Goal: Communication & Community: Ask a question

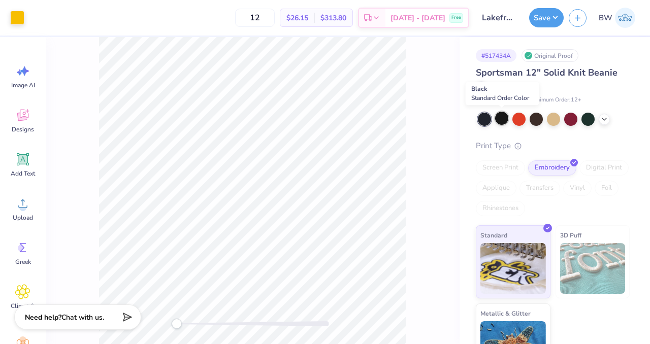
click at [503, 121] on div at bounding box center [501, 118] width 13 height 13
click at [22, 20] on div at bounding box center [17, 17] width 14 height 14
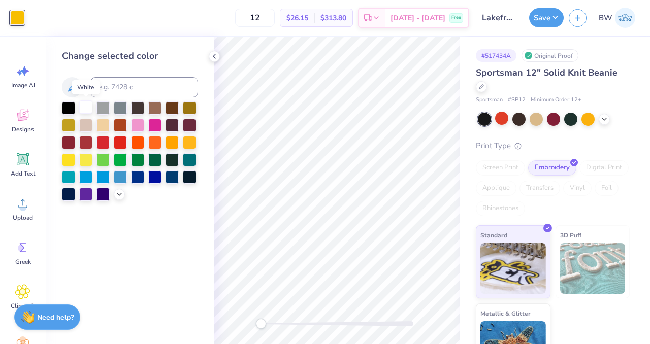
click at [86, 111] on div at bounding box center [85, 107] width 13 height 13
click at [538, 23] on button "Save" at bounding box center [546, 16] width 35 height 19
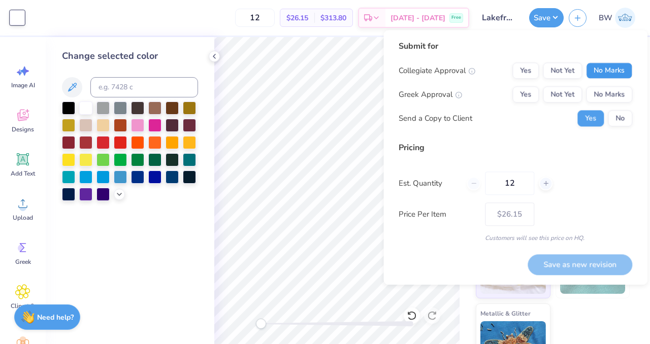
click at [596, 69] on button "No Marks" at bounding box center [609, 70] width 46 height 16
click at [602, 91] on button "No Marks" at bounding box center [609, 94] width 46 height 16
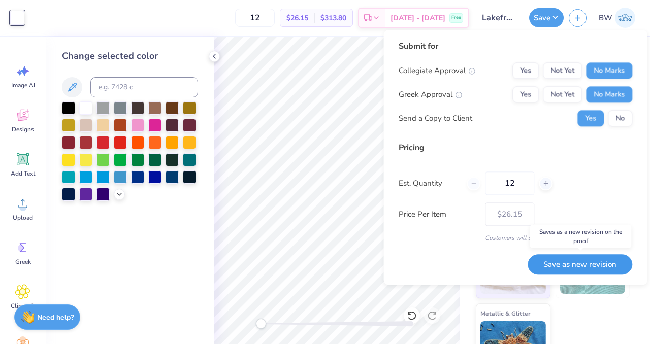
click at [557, 272] on button "Save as new revision" at bounding box center [579, 264] width 105 height 21
type input "$26.15"
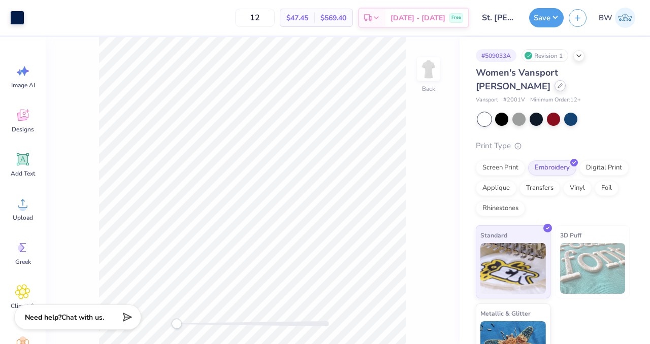
click at [557, 87] on icon at bounding box center [559, 85] width 5 height 5
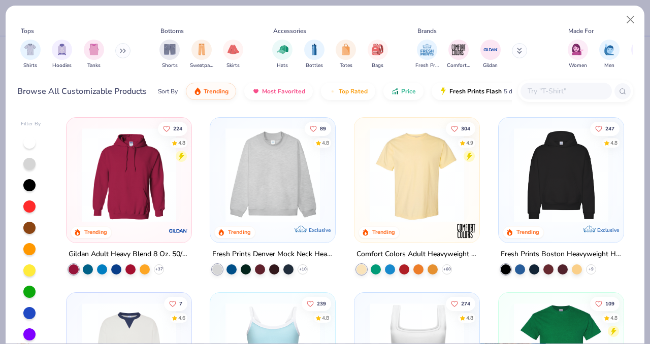
click at [547, 96] on input "text" at bounding box center [565, 91] width 78 height 12
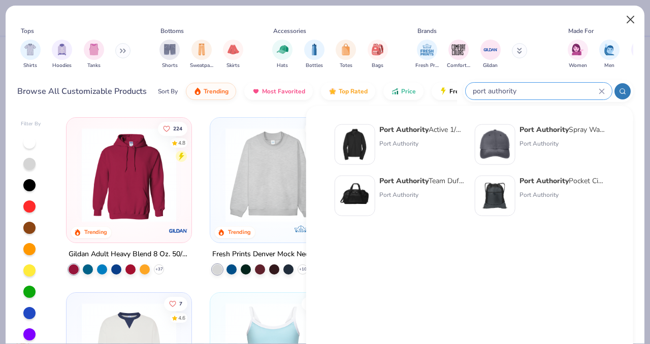
type input "port authority"
click at [632, 17] on button "Close" at bounding box center [630, 19] width 19 height 19
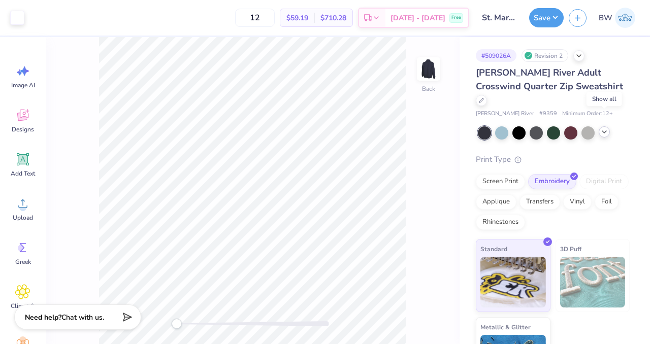
click at [605, 128] on icon at bounding box center [604, 132] width 8 height 8
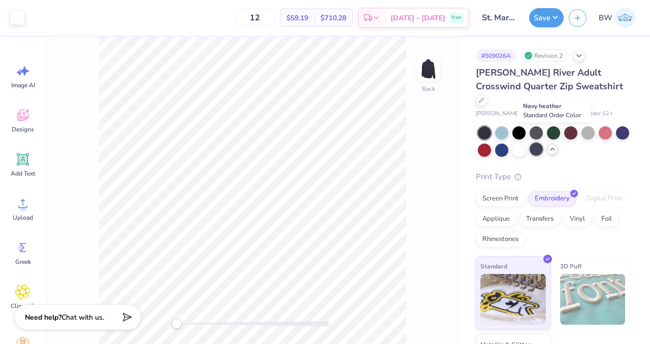
click at [543, 143] on div at bounding box center [535, 149] width 13 height 13
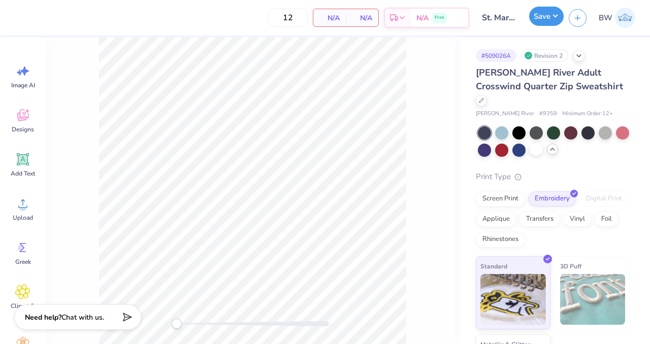
click at [543, 10] on button "Save" at bounding box center [546, 16] width 35 height 19
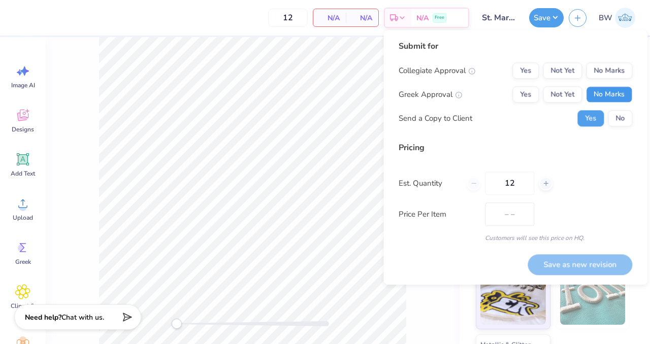
click at [616, 102] on button "No Marks" at bounding box center [609, 94] width 46 height 16
click at [615, 63] on button "No Marks" at bounding box center [609, 70] width 46 height 16
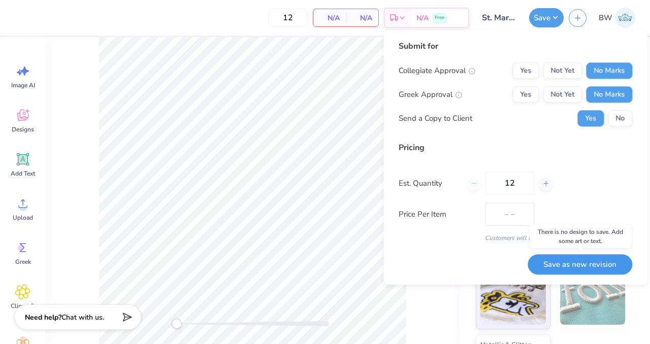
click at [576, 258] on button "Save as new revision" at bounding box center [579, 264] width 105 height 21
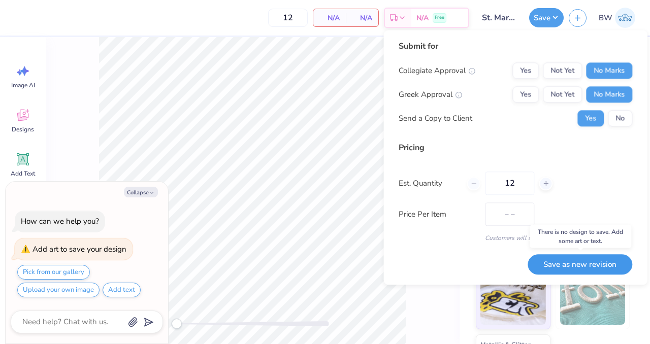
click at [554, 257] on button "Save as new revision" at bounding box center [579, 264] width 105 height 21
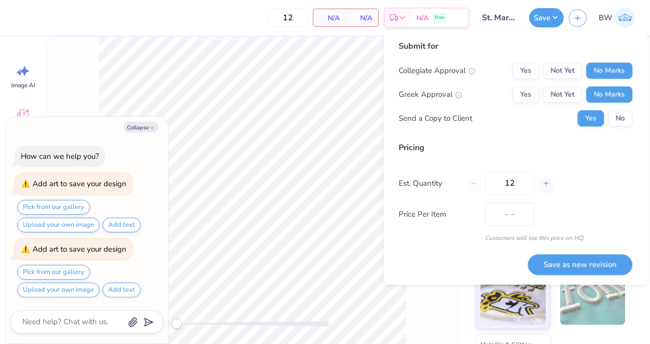
type textarea "x"
click at [575, 339] on div "Standard 3D Puff Metallic & Glitter" at bounding box center [553, 331] width 154 height 151
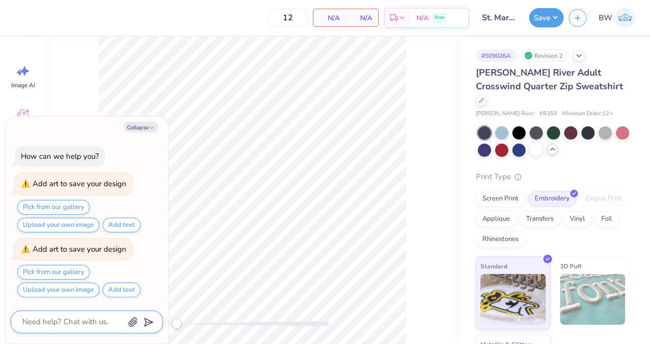
click at [70, 321] on textarea at bounding box center [72, 322] width 103 height 14
type textarea "w"
type textarea "x"
type textarea "wh"
type textarea "x"
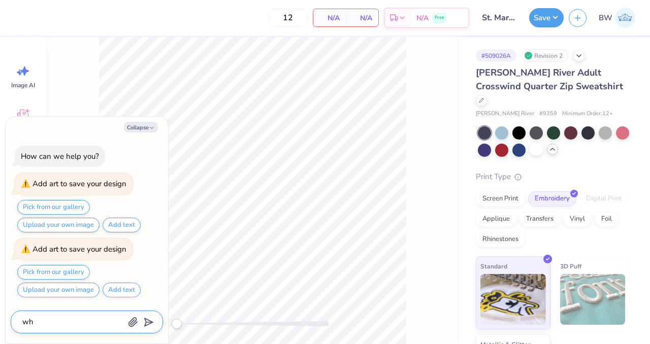
type textarea "why"
type textarea "x"
type textarea "why"
type textarea "x"
type textarea "why i"
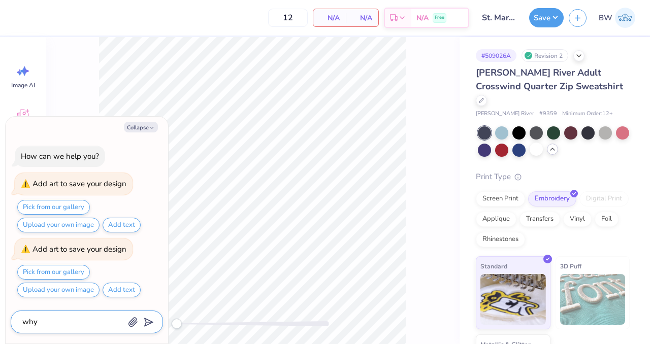
type textarea "x"
type textarea "why is"
type textarea "x"
type textarea "why is"
type textarea "x"
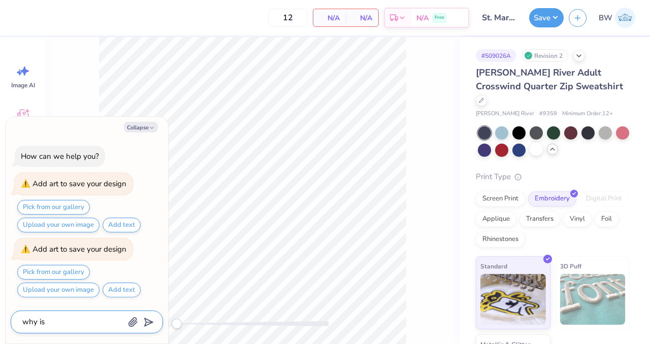
type textarea "why is t"
type textarea "x"
type textarea "why is th"
type textarea "x"
type textarea "why is the"
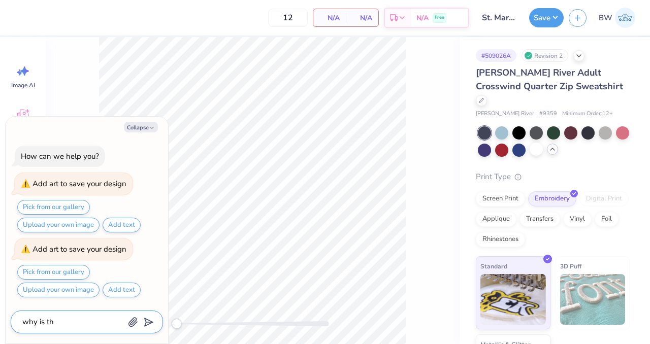
type textarea "x"
type textarea "why is the"
type textarea "x"
type textarea "why is the"
type textarea "x"
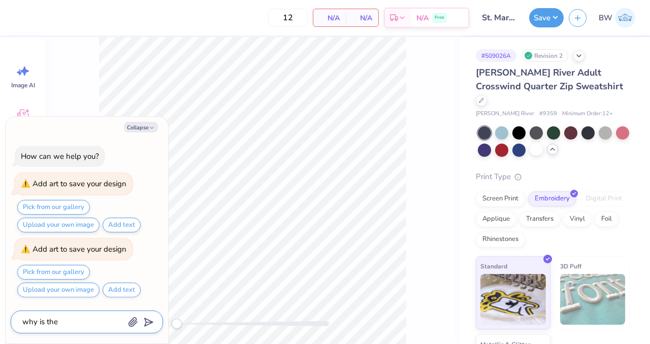
type textarea "why is th"
type textarea "x"
type textarea "why is t"
type textarea "x"
type textarea "why is"
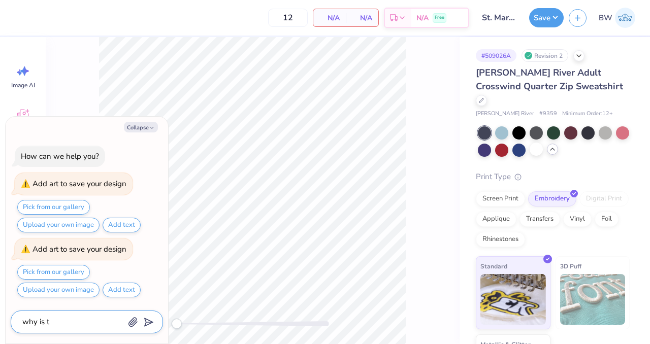
type textarea "x"
type textarea "why is o"
type textarea "x"
type textarea "why is on"
type textarea "x"
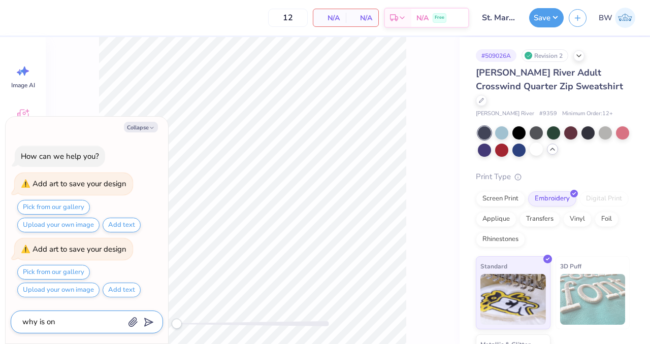
type textarea "why is onl"
type textarea "x"
type textarea "why is only"
type textarea "x"
type textarea "why is only"
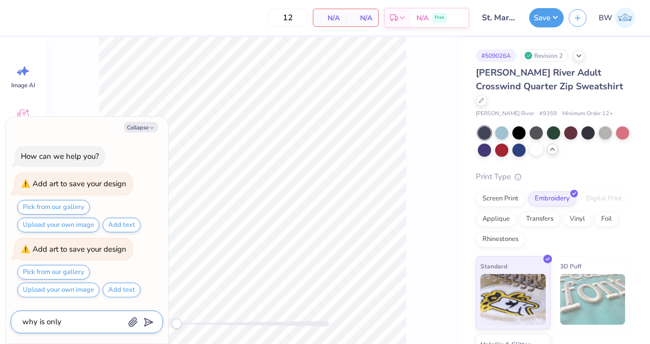
type textarea "x"
type textarea "why is only t"
type textarea "x"
type textarea "why is only th"
type textarea "x"
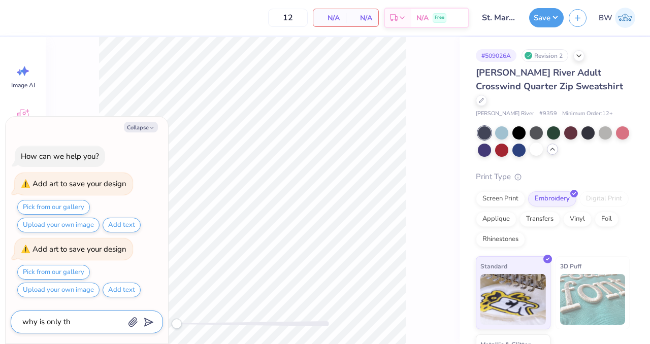
type textarea "why is only the"
type textarea "x"
type textarea "why is only the"
type textarea "x"
type textarea "why is only the b"
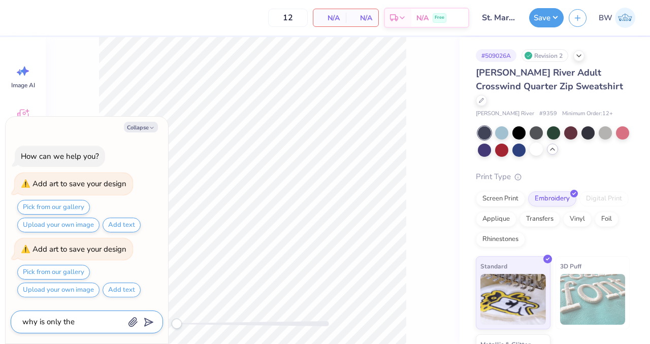
type textarea "x"
type textarea "why is only the bc"
type textarea "x"
type textarea "why is only the b"
type textarea "x"
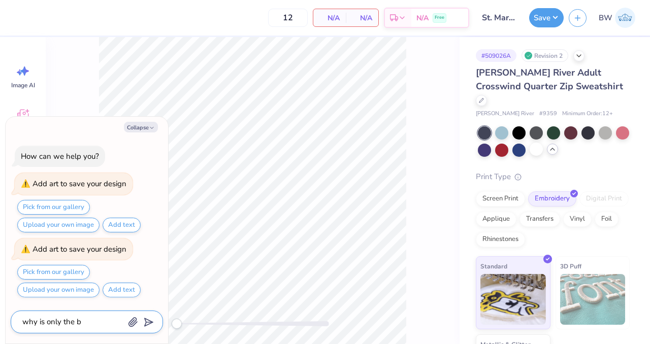
type textarea "why is only the ba"
type textarea "x"
type textarea "why is only the bac"
type textarea "x"
type textarea "why is only the back"
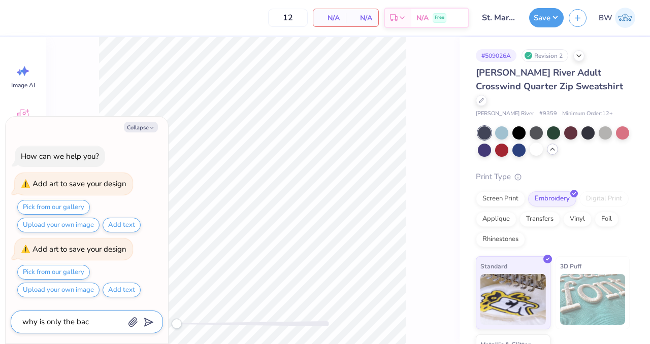
type textarea "x"
type textarea "why is only the back"
type textarea "x"
type textarea "why is only the back s"
type textarea "x"
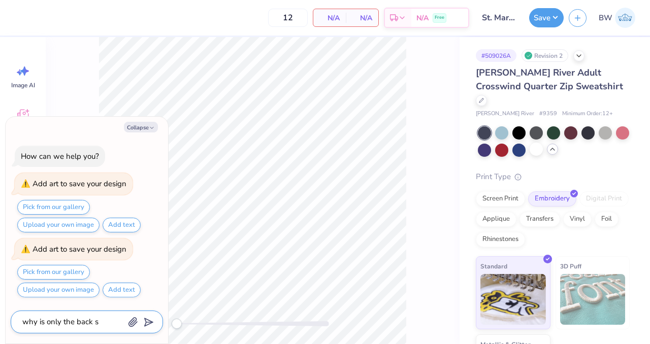
type textarea "why is only the back sh"
type textarea "x"
type textarea "why is only the back sho"
type textarea "x"
type textarea "why is only the back show"
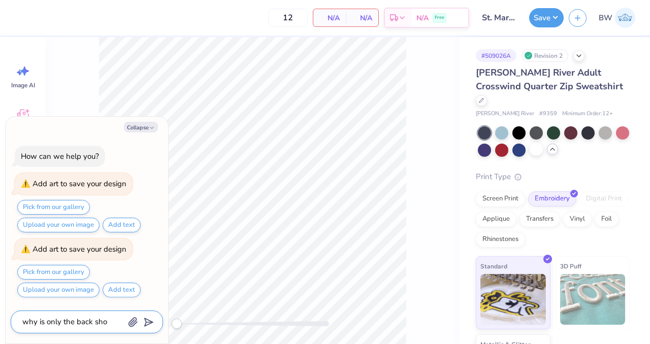
type textarea "x"
type textarea "why is only the back showi"
type textarea "x"
type textarea "why is only the back showin"
type textarea "x"
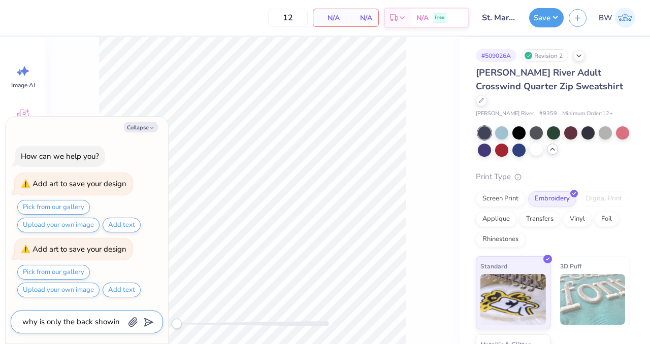
type textarea "why is only the back showing"
type textarea "x"
type textarea "why is only the back showing?"
type textarea "x"
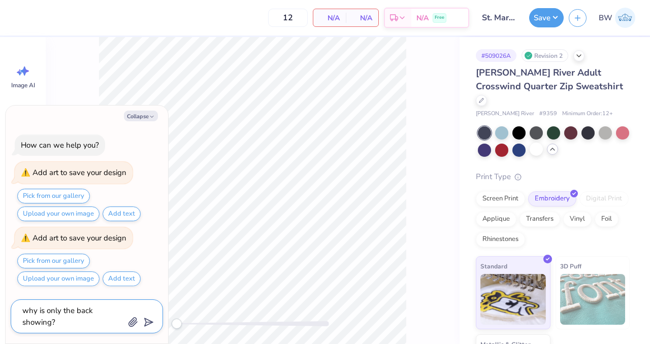
type textarea "why is only the back showing?"
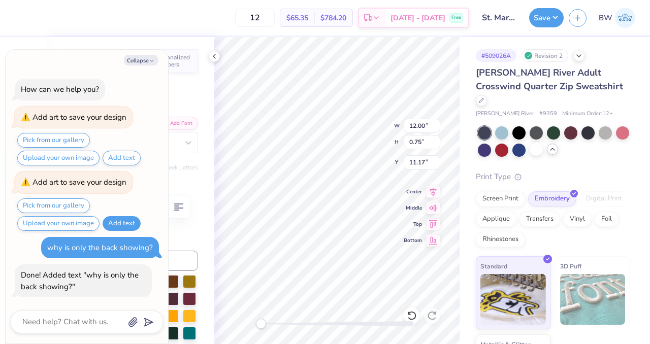
type textarea "x"
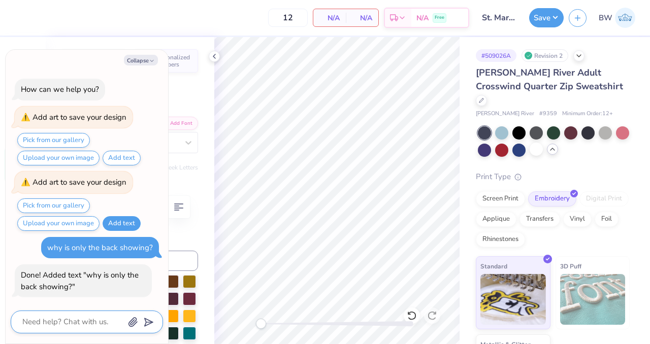
click at [91, 324] on textarea at bounding box center [72, 322] width 103 height 14
type textarea "w"
type textarea "x"
type textarea "wh"
type textarea "x"
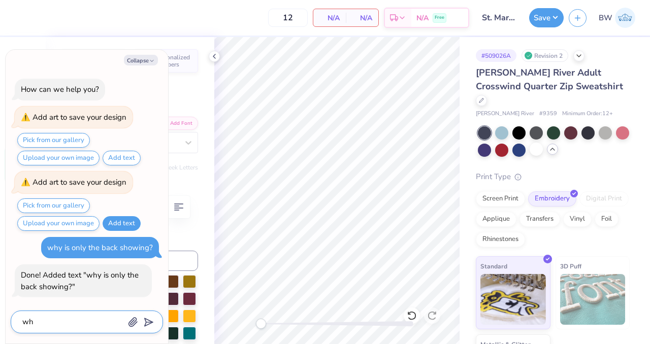
type textarea "why"
type textarea "x"
type textarea "why"
type textarea "x"
type textarea "why i"
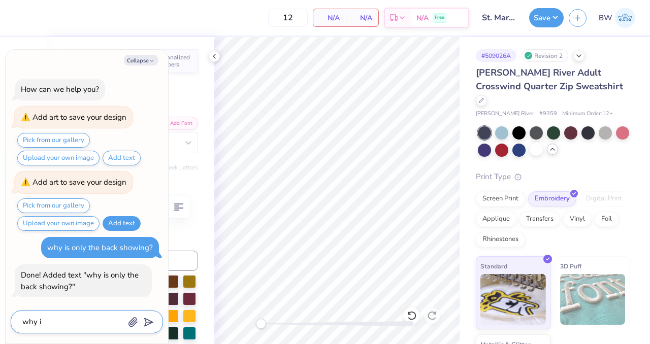
type textarea "x"
type textarea "why is"
type textarea "x"
type textarea "why is"
type textarea "x"
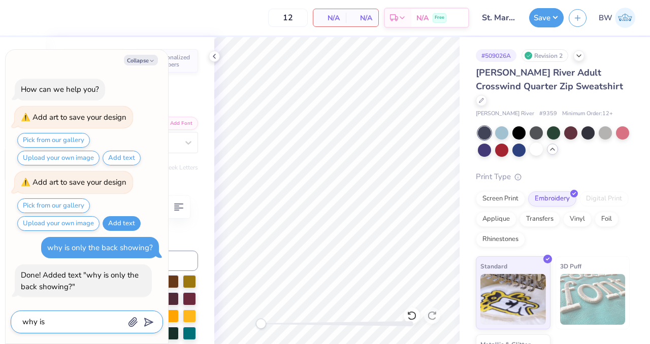
type textarea "why is o"
type textarea "x"
type textarea "why is on"
type textarea "x"
type textarea "why is onl"
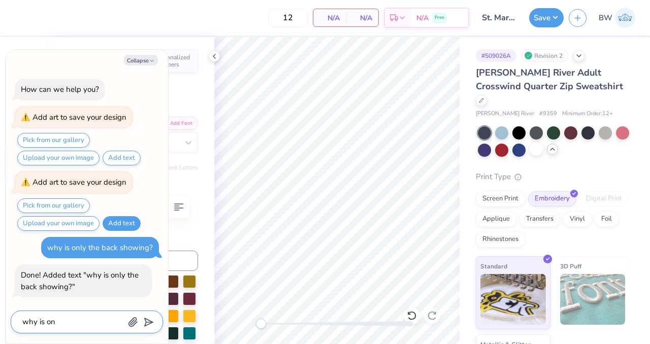
type textarea "x"
type textarea "why is only"
type textarea "x"
type textarea "why is only"
type textarea "x"
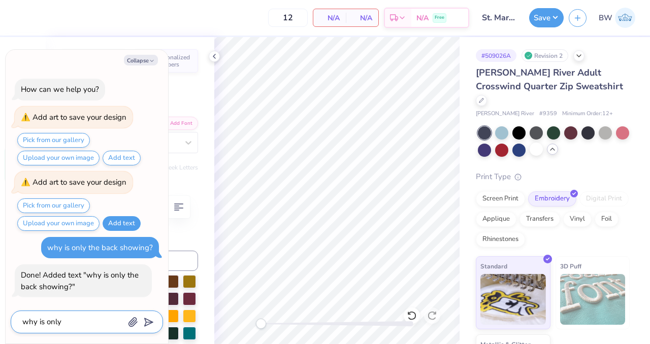
type textarea "why is only t"
type textarea "x"
type textarea "why is only th"
type textarea "x"
type textarea "why is only the"
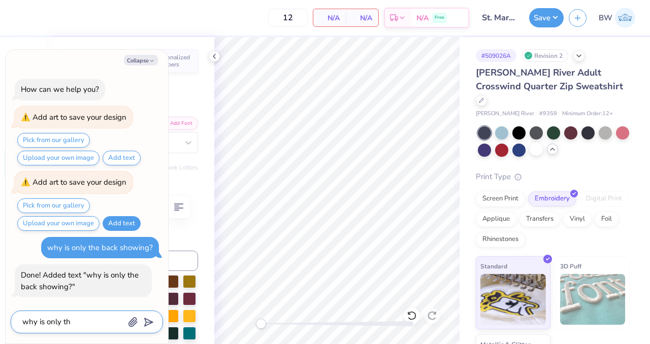
type textarea "x"
type textarea "why is only the"
type textarea "x"
type textarea "why is only the b"
type textarea "x"
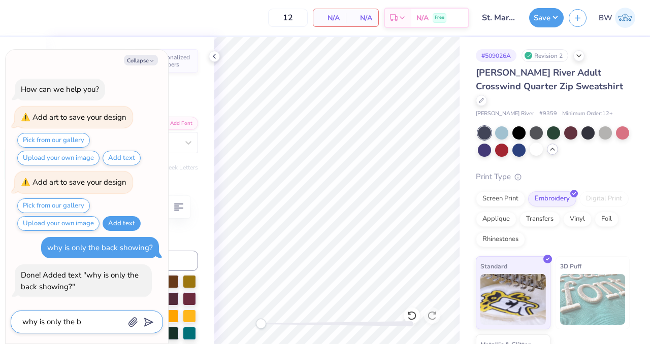
type textarea "why is only the ba"
type textarea "x"
type textarea "why is only the bac"
type textarea "x"
type textarea "why is only the back"
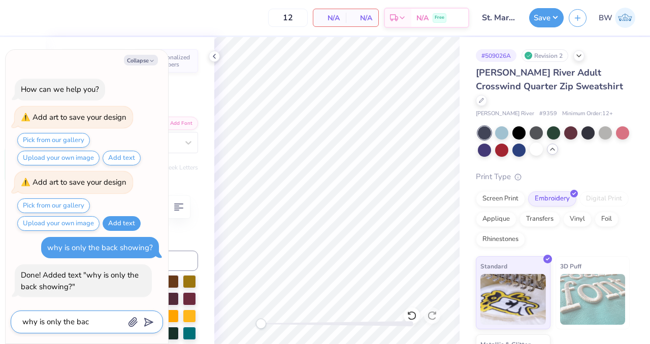
type textarea "x"
type textarea "why is only the back"
type textarea "x"
type textarea "why is only the back s"
type textarea "x"
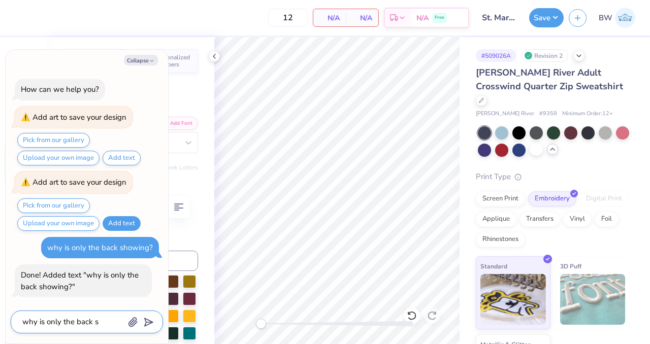
type textarea "why is only the back sh"
type textarea "x"
type textarea "why is only the back sho"
type textarea "x"
type textarea "why is only the back show"
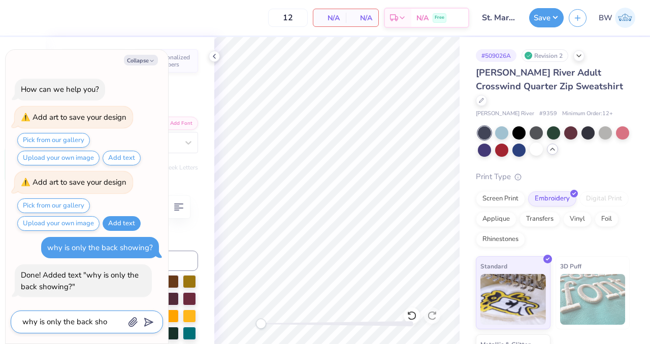
type textarea "x"
type textarea "why is only the back showi"
type textarea "x"
type textarea "why is only the back showig"
type textarea "x"
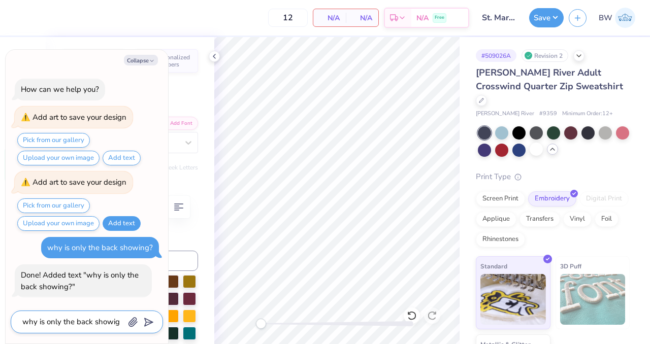
type textarea "why is only the back showi"
type textarea "x"
type textarea "why is only the back showig"
type textarea "x"
type textarea "why is only the back showi"
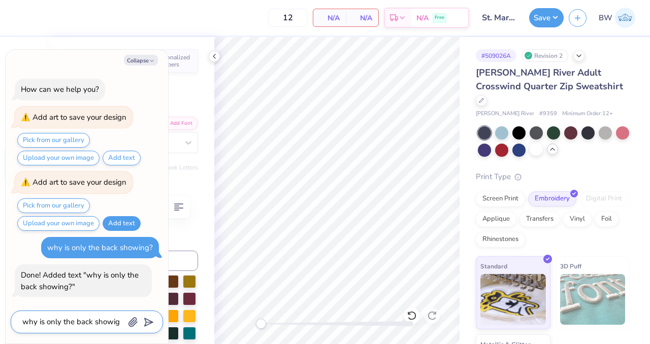
type textarea "x"
type textarea "why is only the back showin"
type textarea "x"
type textarea "why is only the back showing"
type textarea "x"
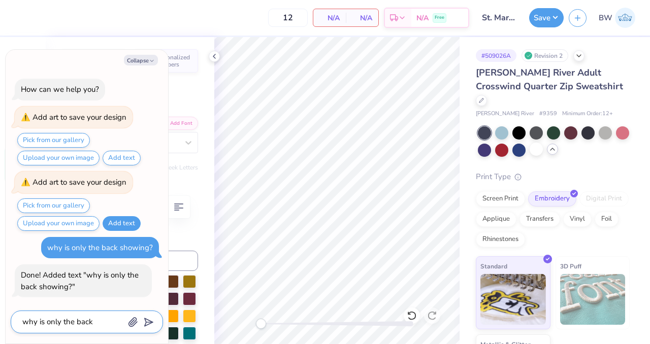
type textarea "why is only the back showing?"
type textarea "x"
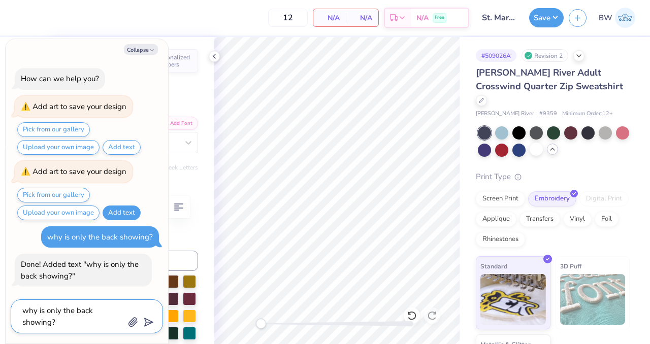
type textarea "why is only the back showing?"
type textarea "x"
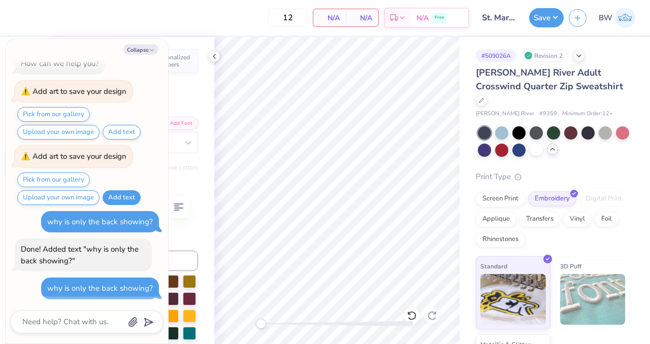
type textarea "x"
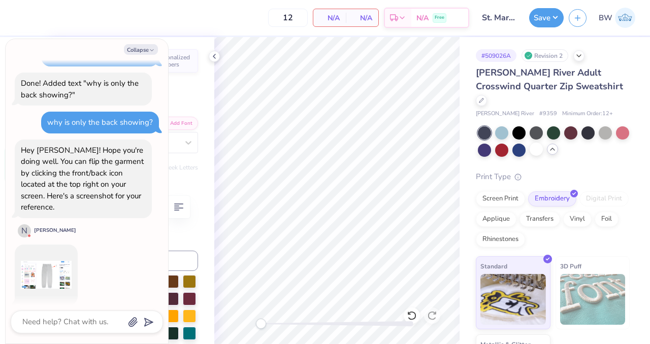
scroll to position [255, 0]
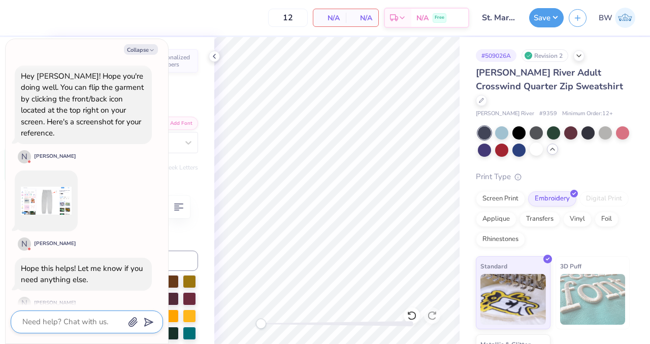
click at [70, 320] on textarea at bounding box center [72, 322] width 103 height 14
type textarea "I"
type textarea "x"
type textarea "I"
type textarea "x"
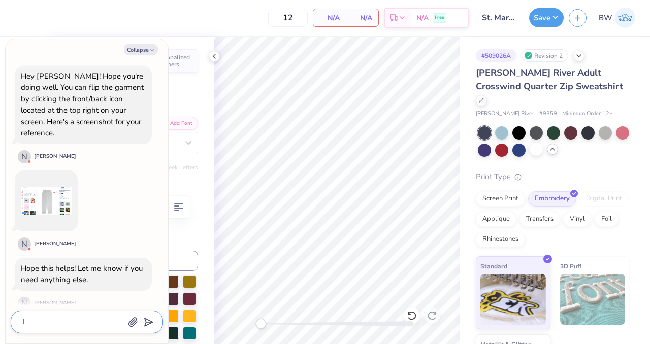
type textarea "I u"
type textarea "x"
type textarea "I un"
type textarea "x"
type textarea "I und"
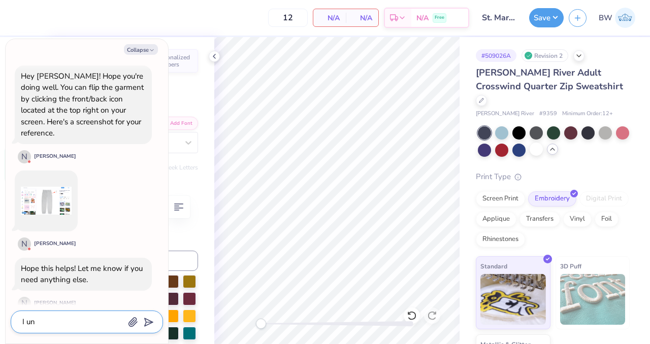
type textarea "x"
type textarea "I unde"
type textarea "x"
type textarea "I undes"
type textarea "x"
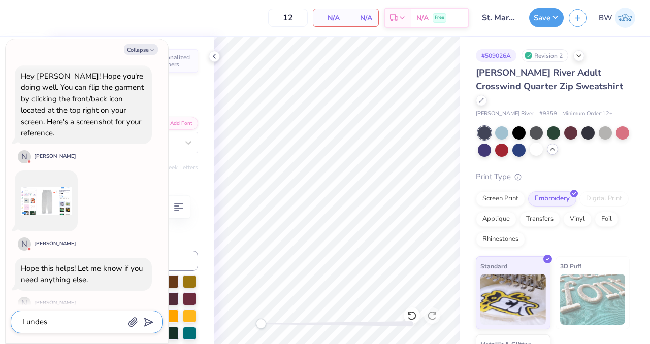
type textarea "I undesr"
type textarea "x"
type textarea "I undesrt"
type textarea "x"
type textarea "I undesrta"
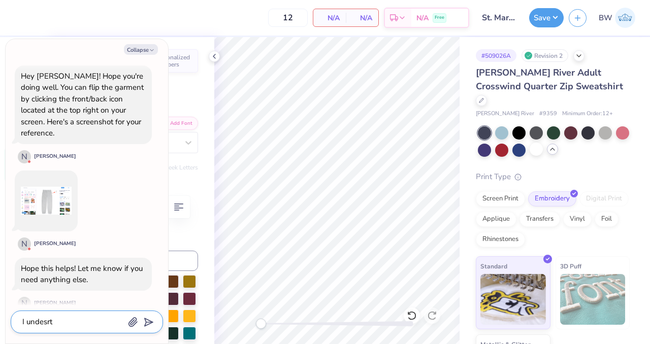
type textarea "x"
type textarea "I undesrt"
type textarea "x"
type textarea "I undesr"
type textarea "x"
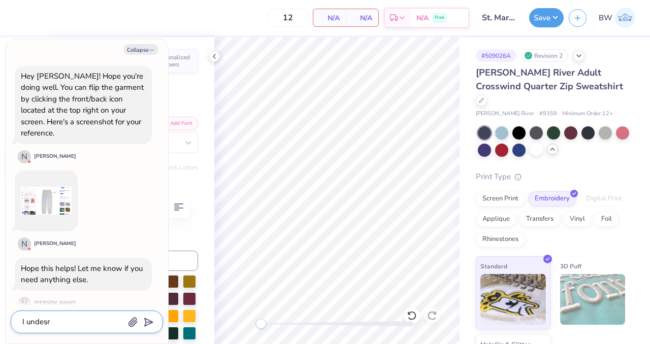
type textarea "I undes"
type textarea "x"
type textarea "I unde"
type textarea "x"
type textarea "I under"
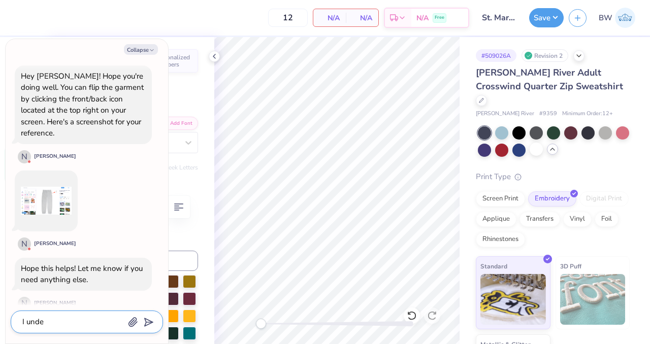
type textarea "x"
type textarea "I unders"
type textarea "x"
type textarea "I underst"
type textarea "x"
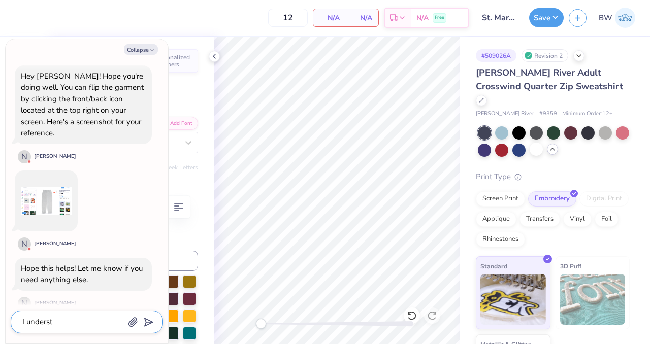
type textarea "I understa"
type textarea "x"
type textarea "I understan"
type textarea "x"
type textarea "I understand"
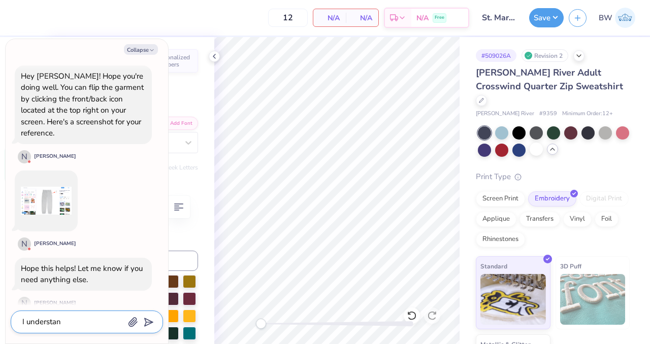
type textarea "x"
type textarea "I understand"
type textarea "x"
type textarea "I understand t"
type textarea "x"
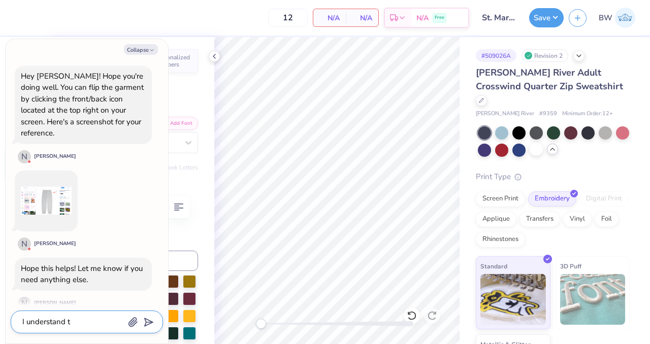
type textarea "I understand th"
type textarea "x"
type textarea "I understand tha"
type textarea "x"
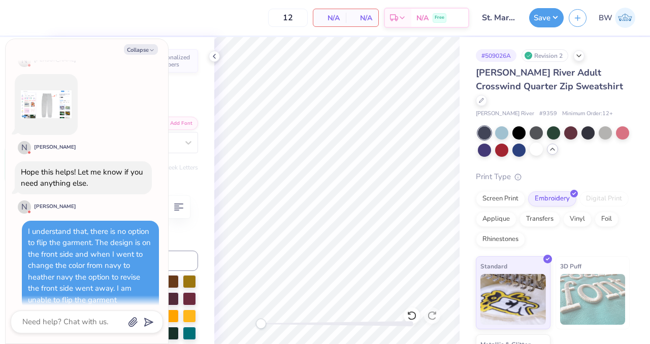
scroll to position [411, 0]
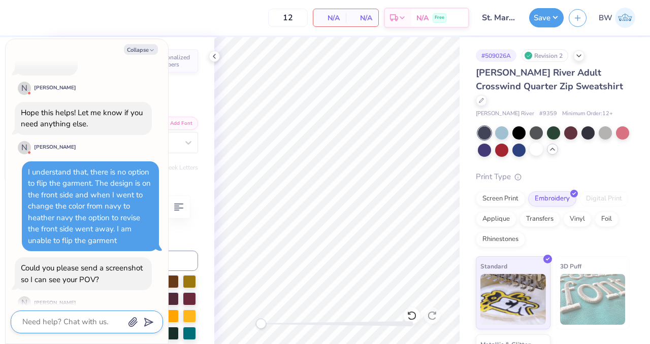
click at [72, 322] on textarea at bounding box center [72, 322] width 103 height 14
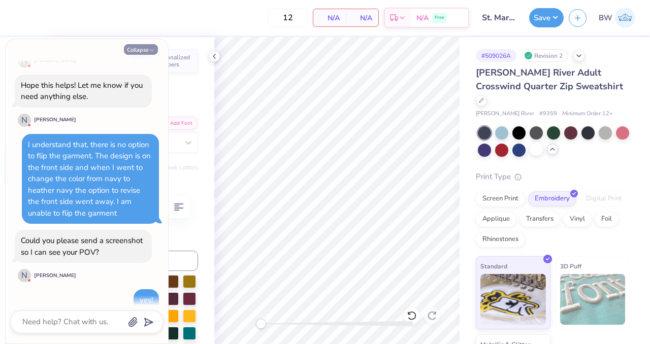
click at [140, 50] on button "Collapse" at bounding box center [141, 49] width 34 height 11
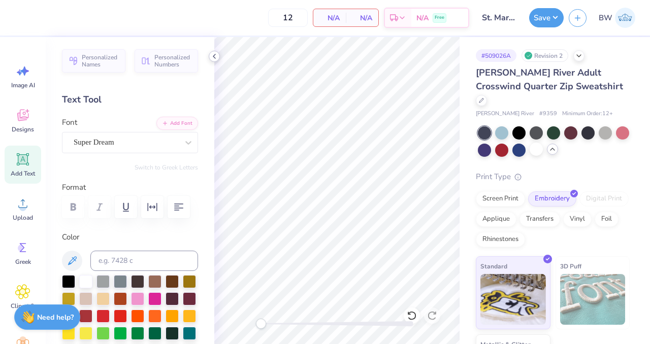
click at [216, 56] on icon at bounding box center [214, 56] width 8 height 8
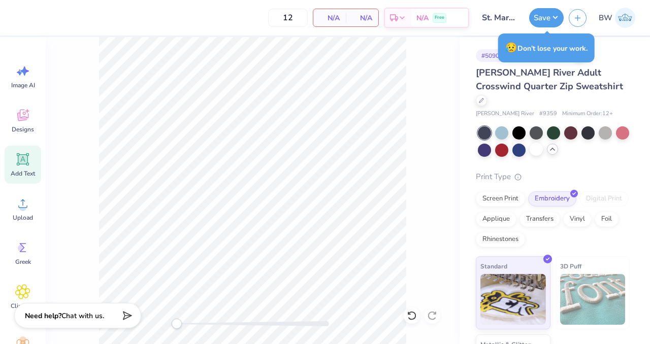
click at [44, 318] on strong "Need help?" at bounding box center [43, 316] width 37 height 10
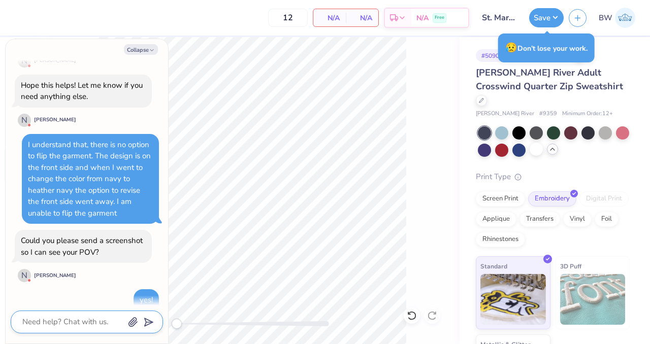
click at [55, 322] on textarea at bounding box center [72, 322] width 103 height 14
click at [132, 322] on icon "button" at bounding box center [133, 322] width 10 height 10
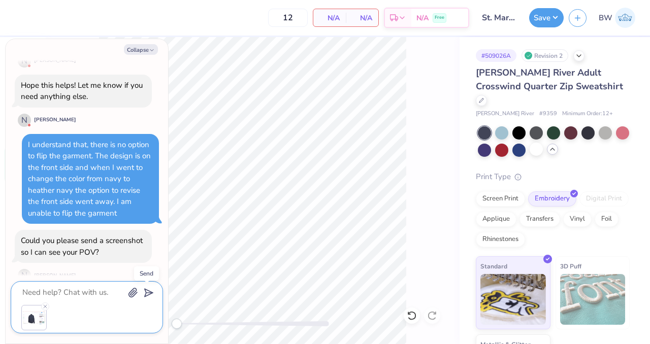
click at [149, 292] on polygon "submit" at bounding box center [147, 293] width 12 height 12
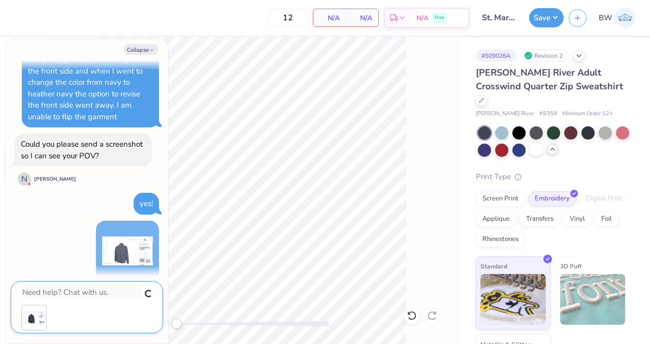
scroll to position [506, 0]
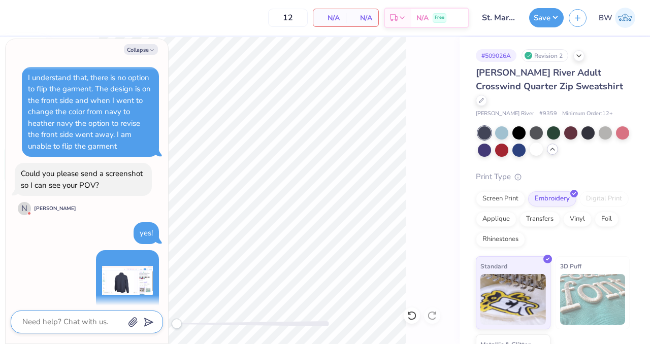
click at [78, 325] on textarea at bounding box center [72, 322] width 103 height 14
click at [587, 125] on div at bounding box center [587, 131] width 13 height 13
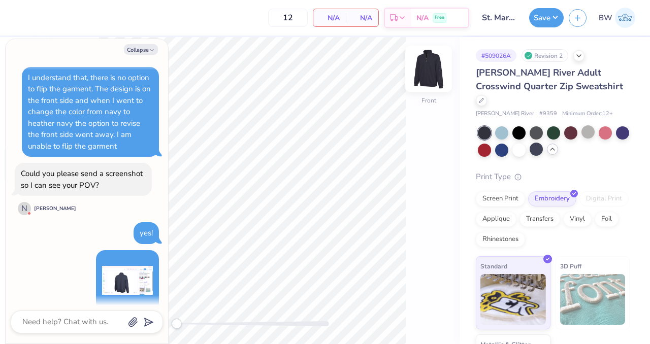
click at [426, 76] on img at bounding box center [428, 69] width 41 height 41
click at [144, 52] on button "Collapse" at bounding box center [141, 49] width 34 height 11
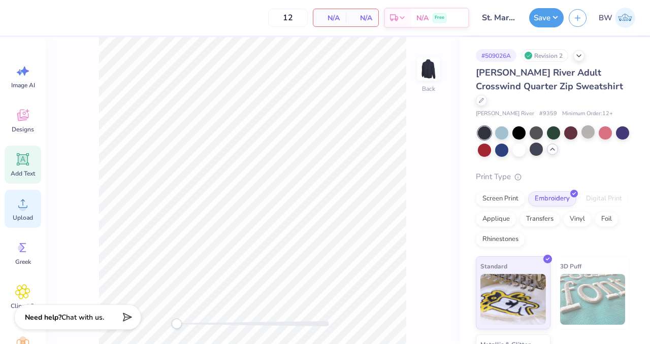
click at [21, 210] on circle at bounding box center [22, 207] width 7 height 7
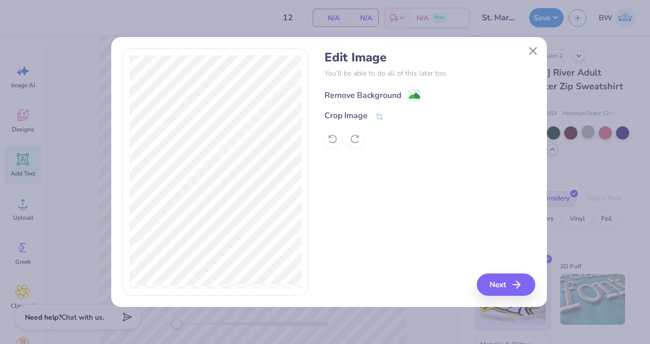
click at [414, 90] on g at bounding box center [414, 95] width 12 height 12
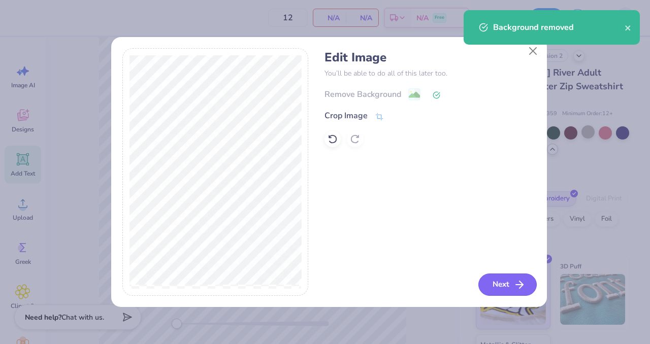
click at [511, 291] on button "Next" at bounding box center [507, 285] width 58 height 22
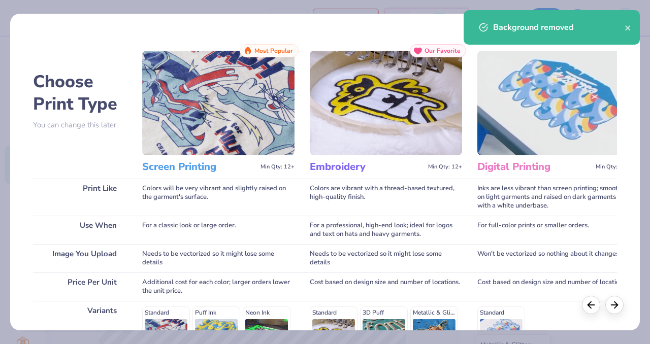
scroll to position [161, 0]
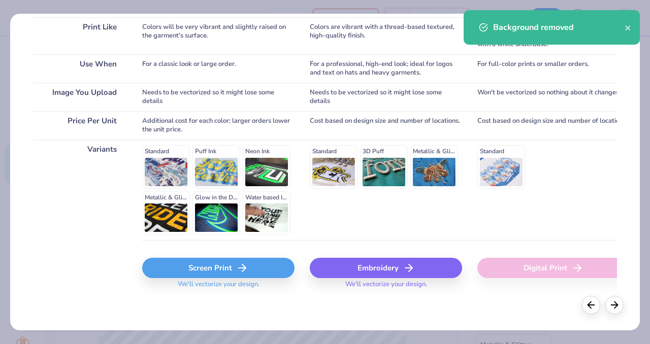
click at [354, 266] on div "Embroidery" at bounding box center [386, 268] width 152 height 20
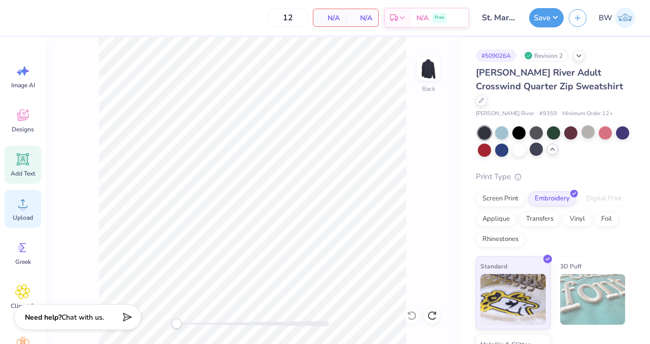
click at [23, 212] on div "Upload" at bounding box center [23, 209] width 37 height 38
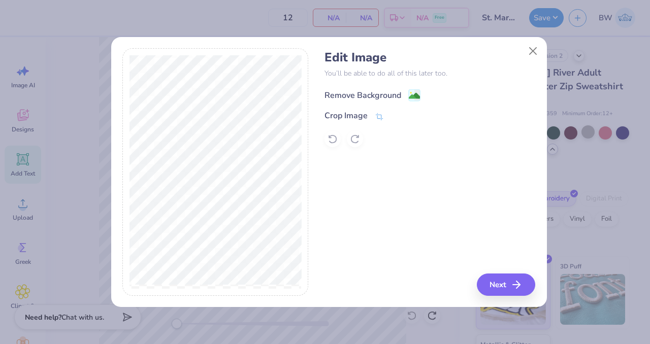
click at [414, 92] on image at bounding box center [414, 95] width 11 height 11
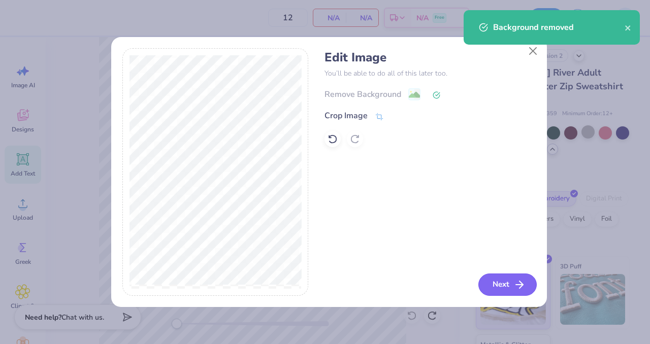
click at [519, 281] on icon "button" at bounding box center [519, 285] width 12 height 12
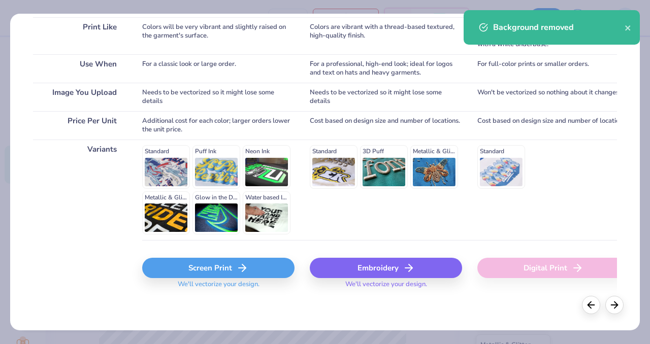
click at [370, 265] on div "Embroidery" at bounding box center [386, 268] width 152 height 20
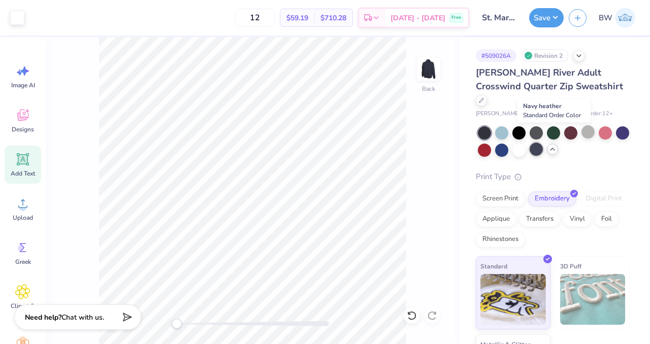
click at [543, 143] on div at bounding box center [535, 149] width 13 height 13
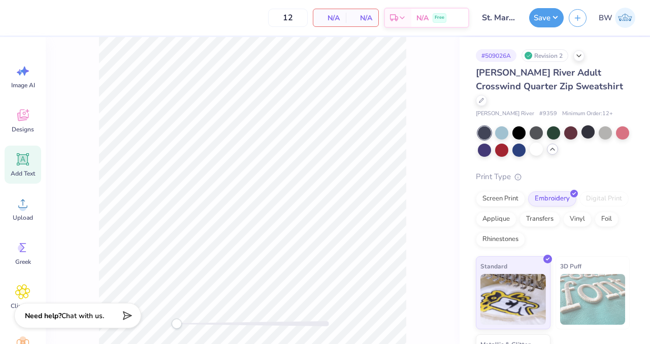
click at [73, 322] on div "Need help? Chat with us." at bounding box center [77, 315] width 127 height 25
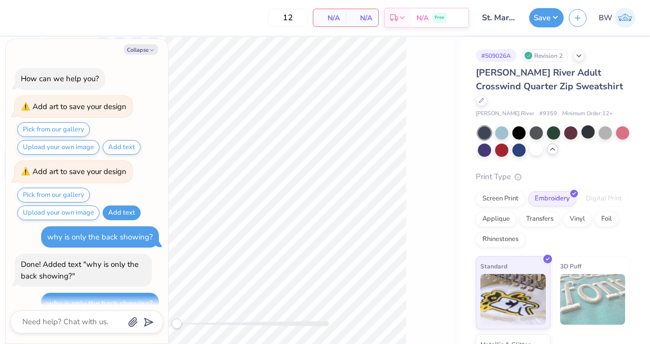
scroll to position [506, 0]
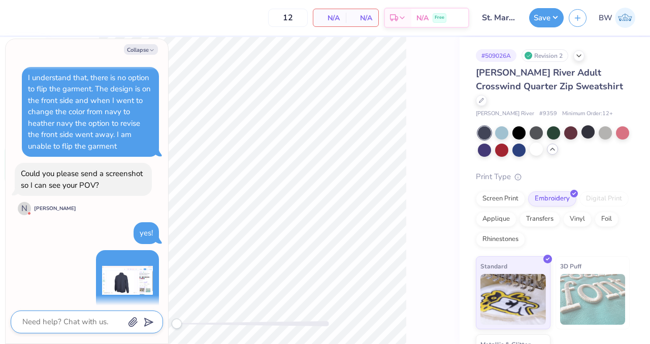
click at [132, 321] on icon "button" at bounding box center [133, 322] width 10 height 10
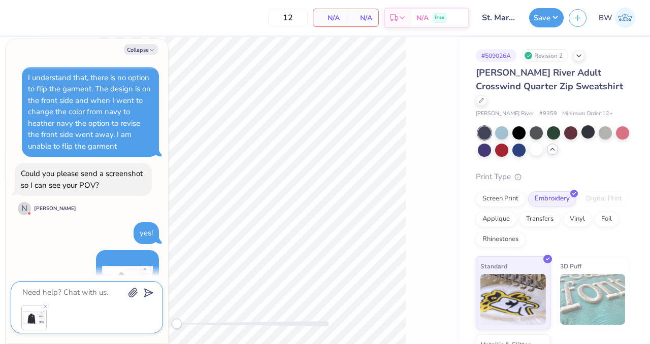
click at [78, 292] on textarea at bounding box center [72, 293] width 103 height 14
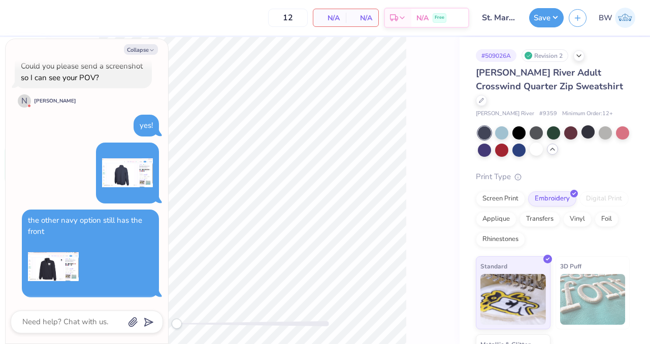
scroll to position [600, 0]
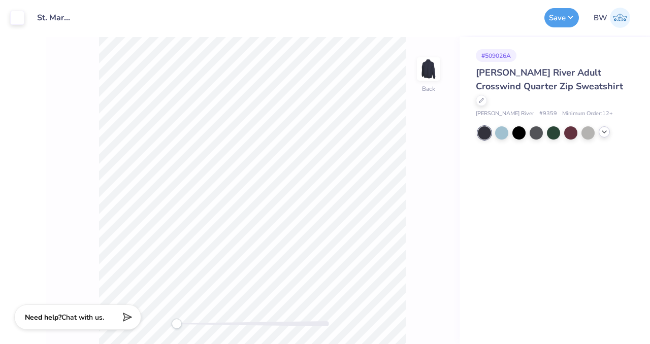
click at [603, 131] on polyline at bounding box center [604, 132] width 4 height 2
click at [534, 143] on div at bounding box center [535, 149] width 13 height 13
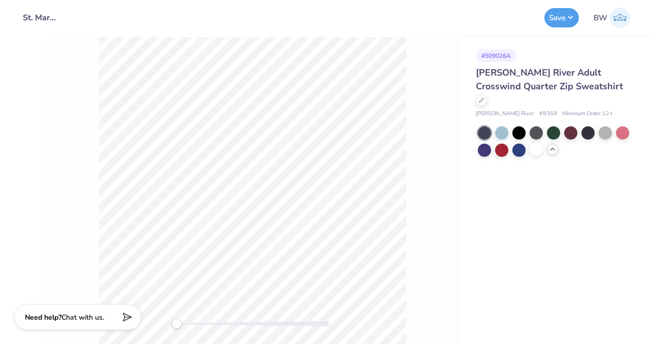
click at [543, 30] on div "Design Title St. Mary's Quarter Zip Save BW" at bounding box center [325, 18] width 650 height 36
click at [553, 22] on button "Save" at bounding box center [561, 16] width 35 height 19
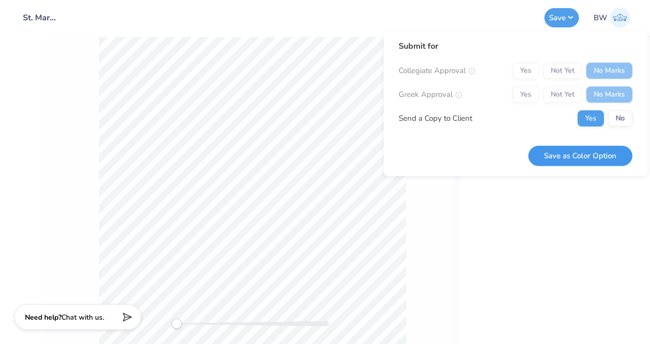
click at [592, 161] on button "Save as Color Option" at bounding box center [580, 156] width 104 height 21
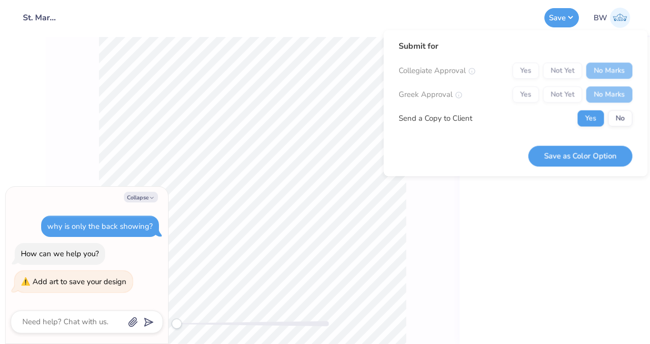
click at [520, 249] on div "# 509026A [PERSON_NAME] River Adult Crosswind Quarter Zip Sweatshirt [PERSON_NA…" at bounding box center [554, 190] width 190 height 307
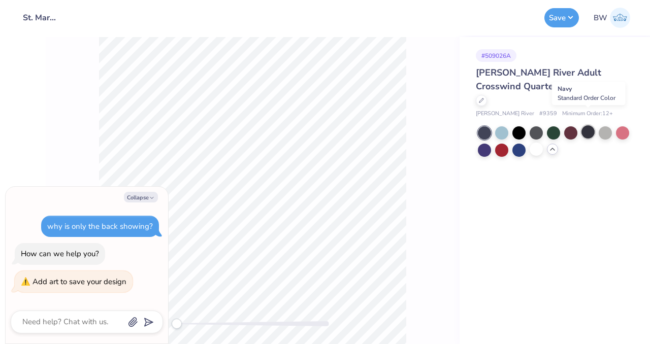
click at [588, 125] on div at bounding box center [587, 131] width 13 height 13
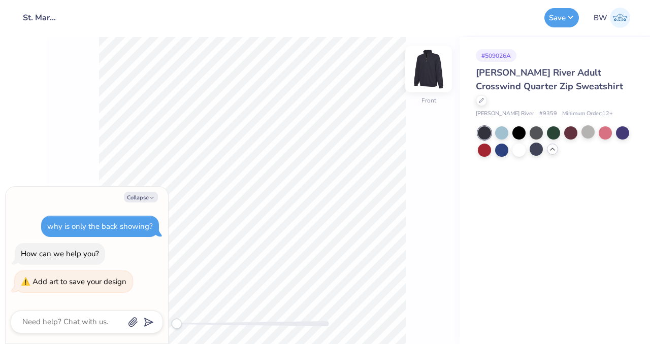
click at [430, 78] on img at bounding box center [428, 69] width 41 height 41
type textarea "x"
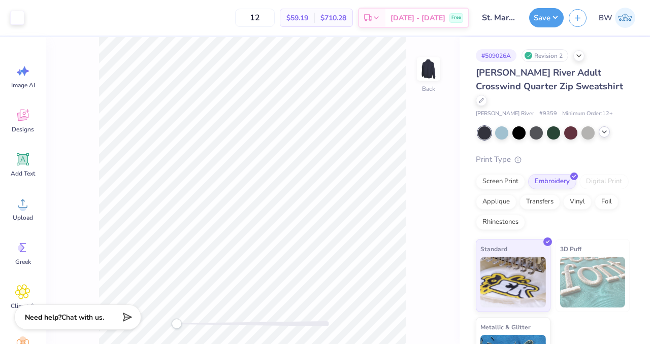
click at [604, 128] on icon at bounding box center [604, 132] width 8 height 8
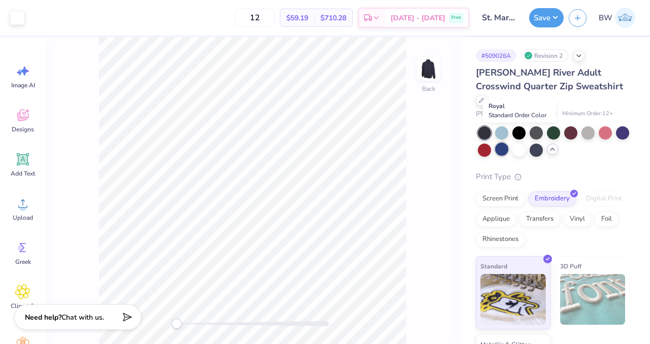
click at [508, 143] on div at bounding box center [501, 149] width 13 height 13
